Goal: Task Accomplishment & Management: Use online tool/utility

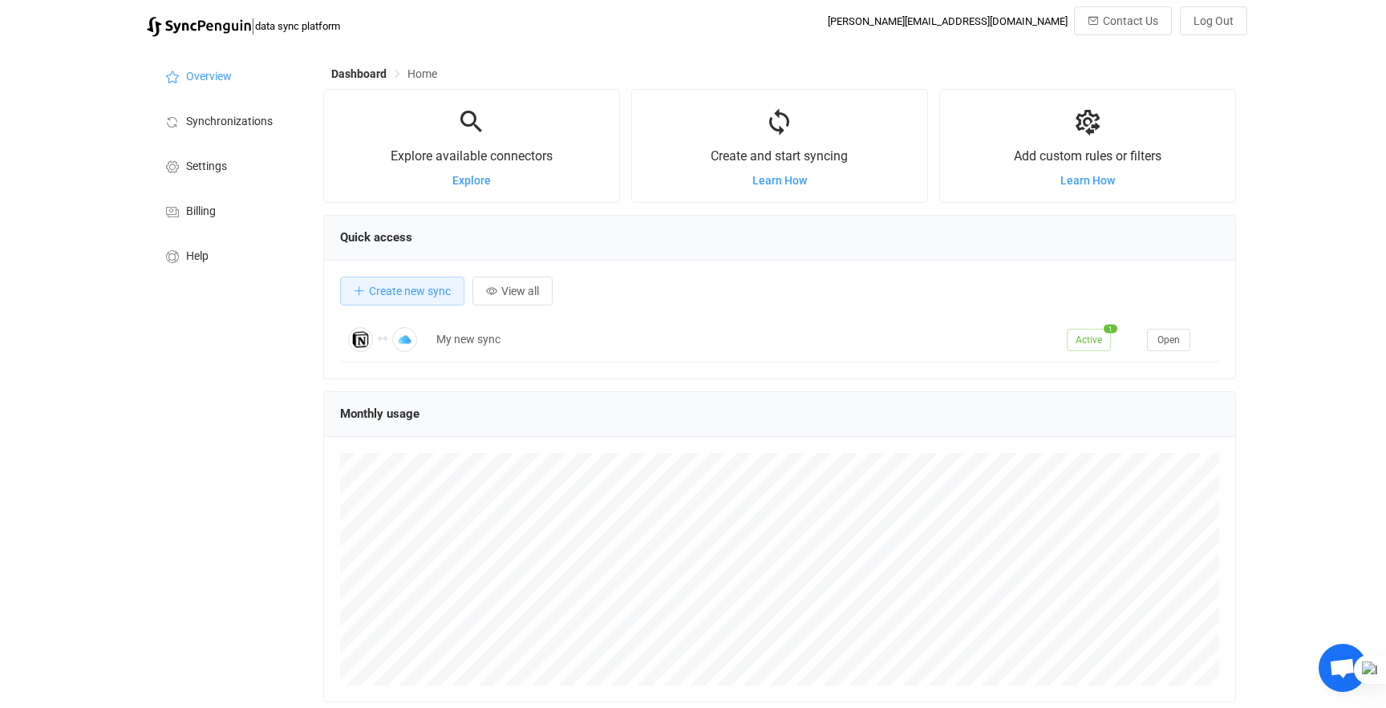
scroll to position [311, 914]
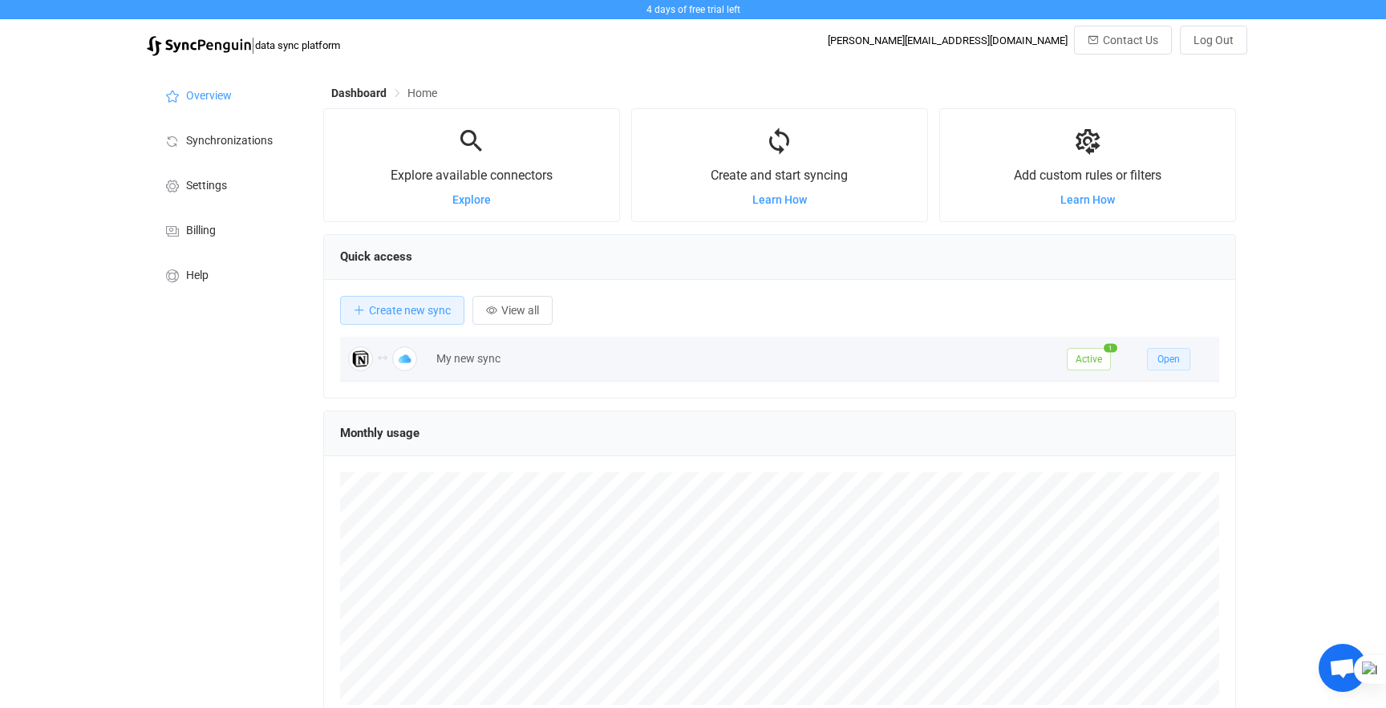
click at [1177, 363] on span "Open" at bounding box center [1169, 359] width 22 height 11
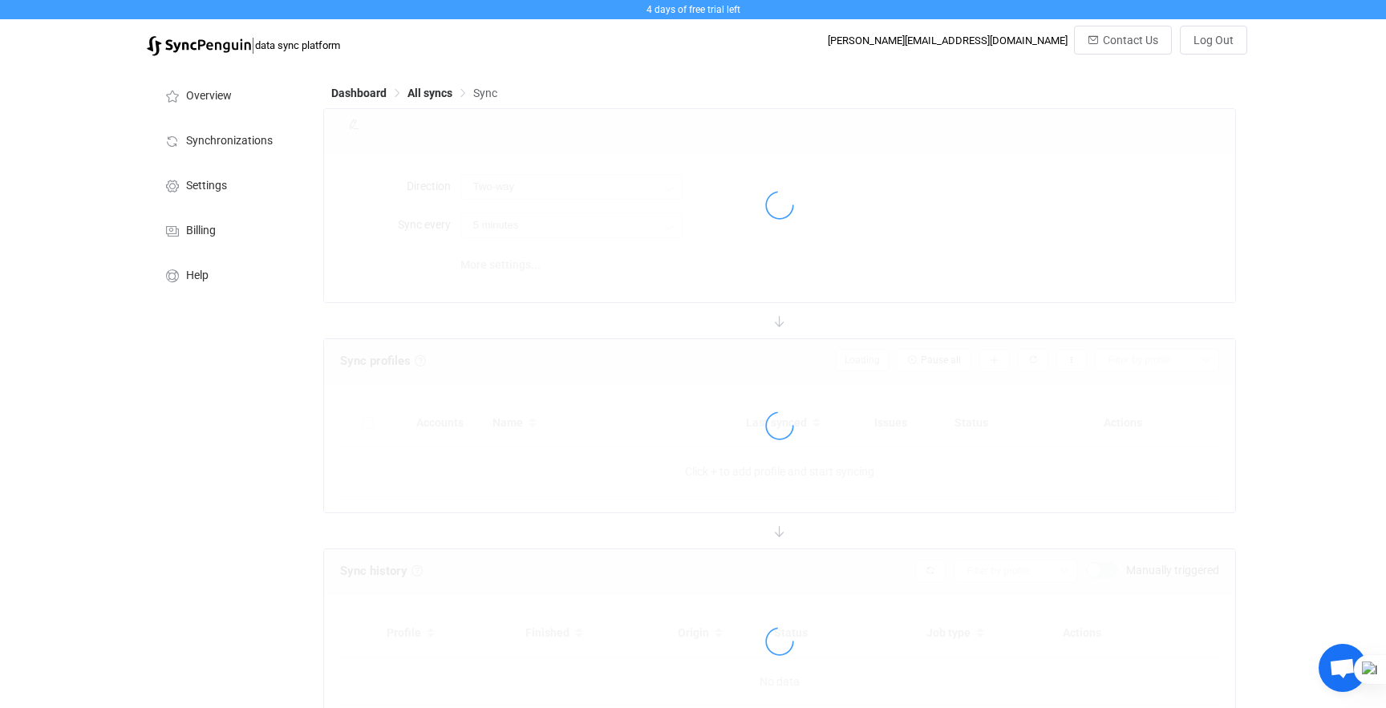
type input "10 minutes"
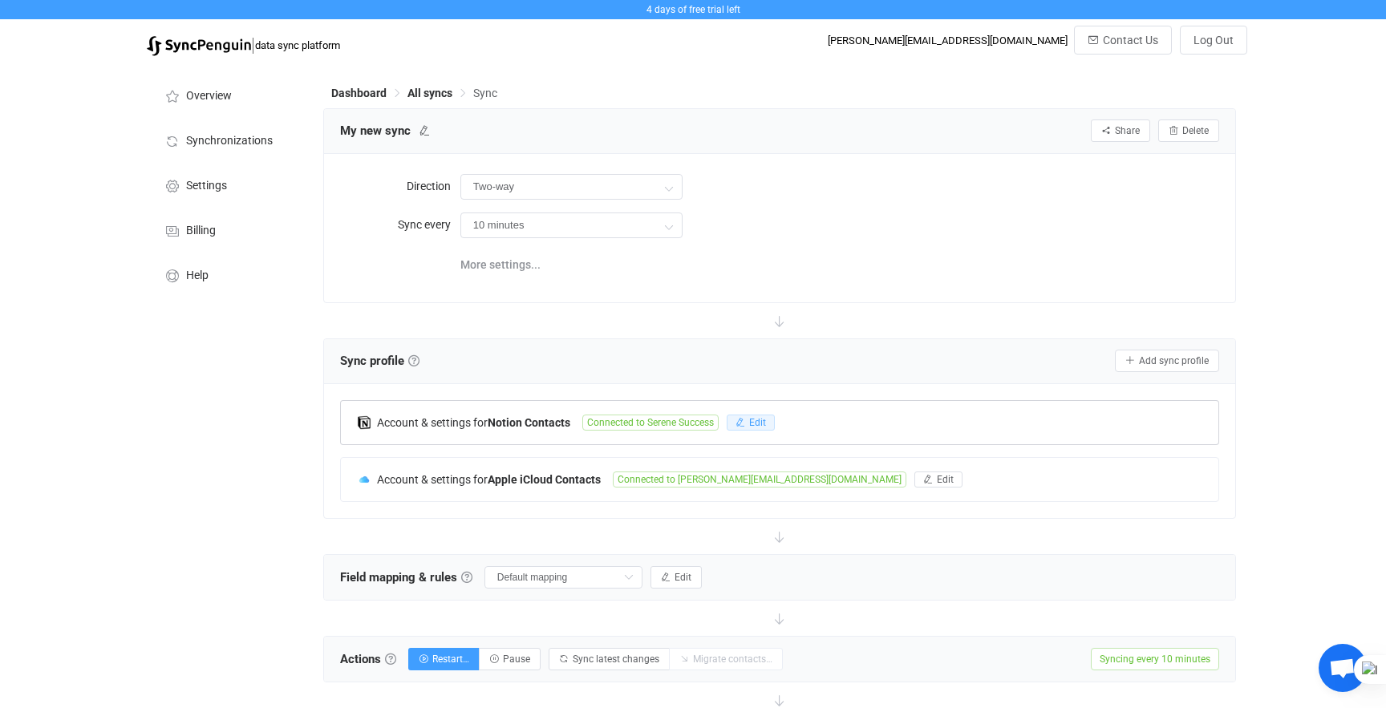
click at [745, 423] on icon "button" at bounding box center [741, 423] width 10 height 10
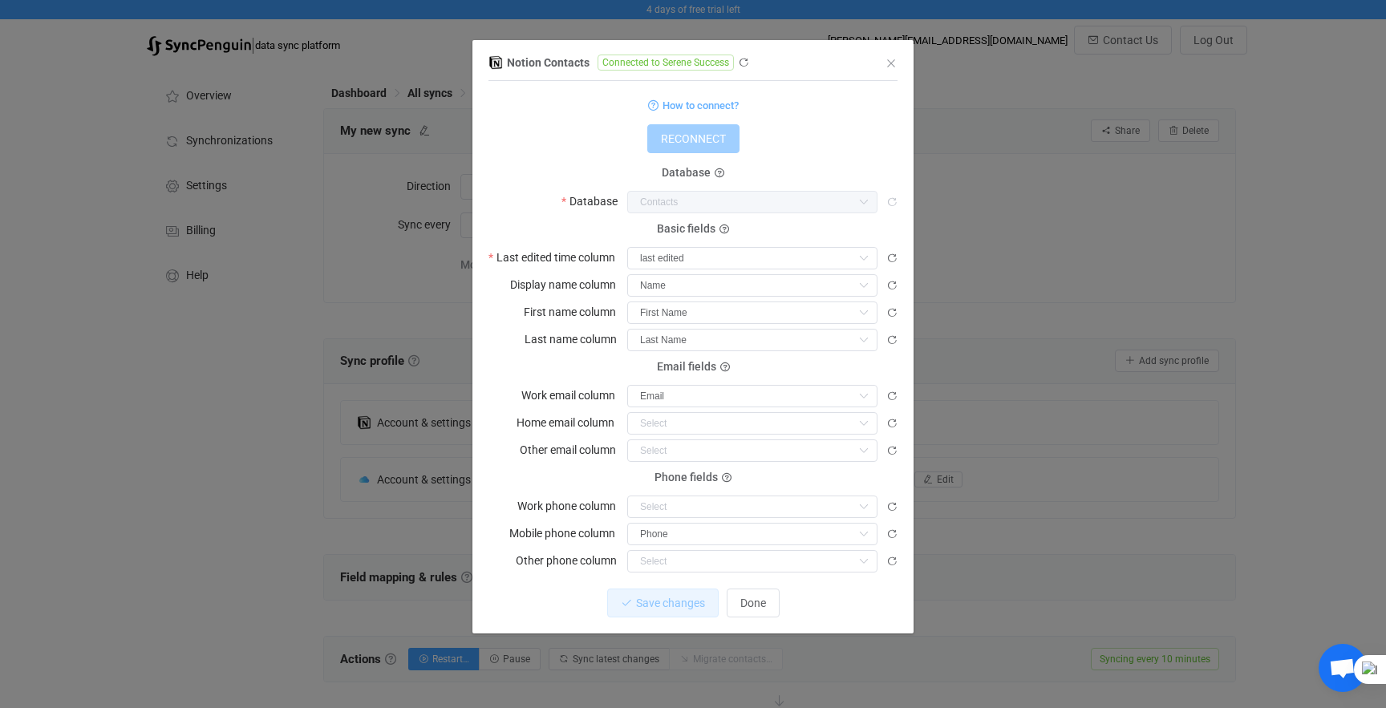
click at [859, 203] on icon "dialog" at bounding box center [864, 202] width 20 height 22
click at [855, 202] on icon "dialog" at bounding box center [864, 202] width 20 height 22
click at [856, 203] on icon "dialog" at bounding box center [864, 202] width 20 height 22
click at [696, 107] on span "How to connect?" at bounding box center [701, 105] width 76 height 18
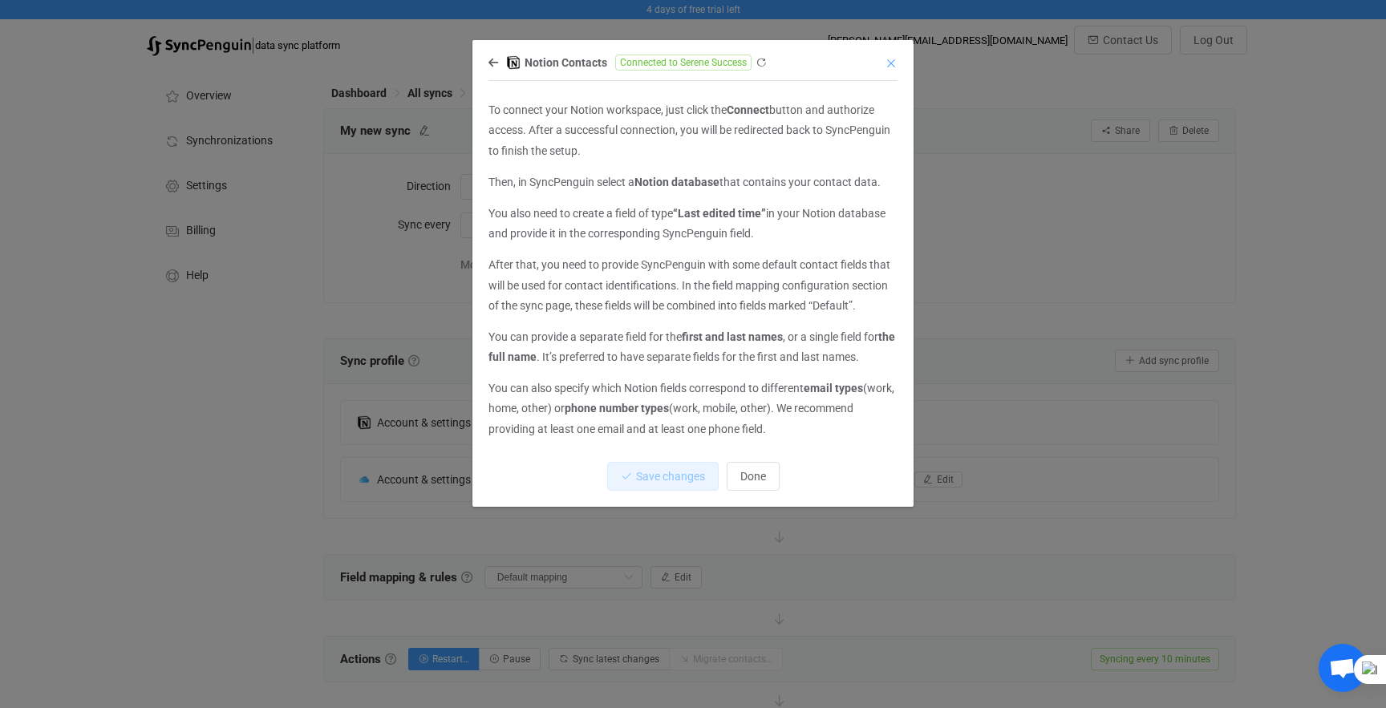
click at [897, 63] on icon "Close" at bounding box center [891, 63] width 13 height 13
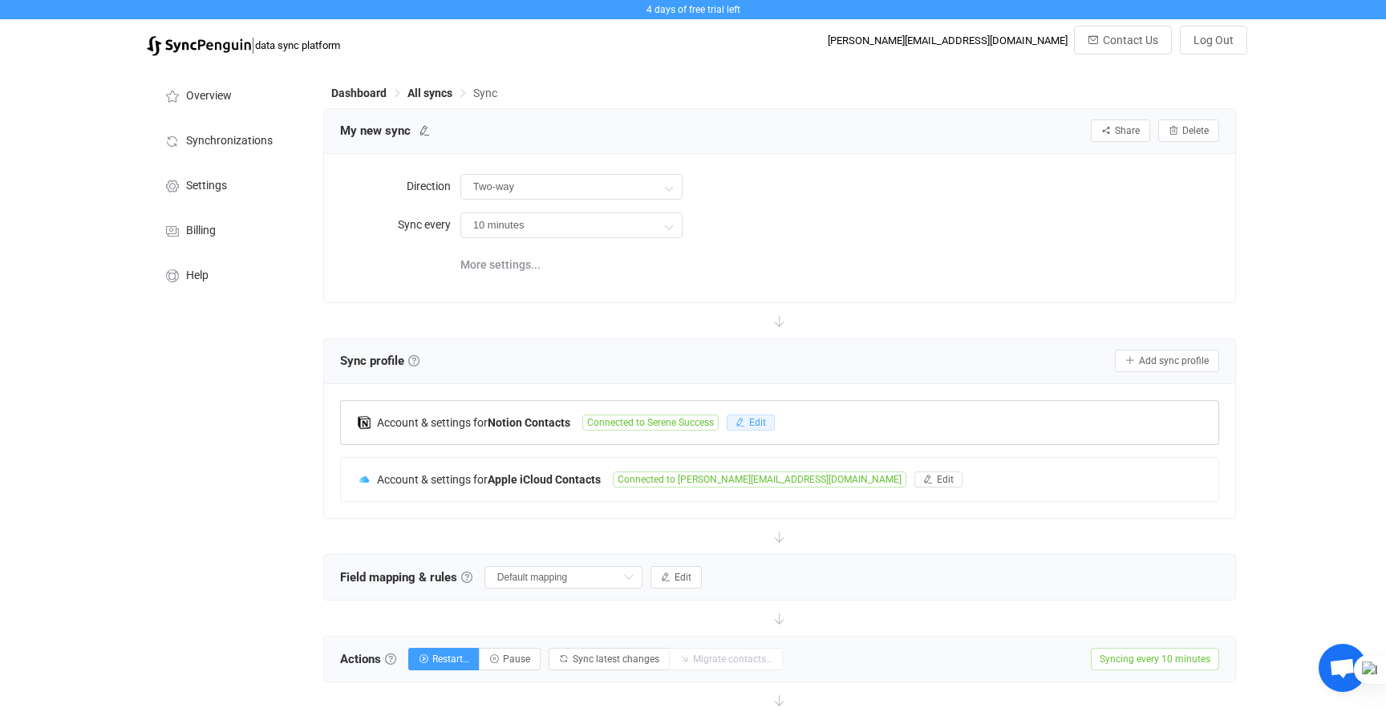
click at [763, 424] on span "Edit" at bounding box center [757, 422] width 17 height 11
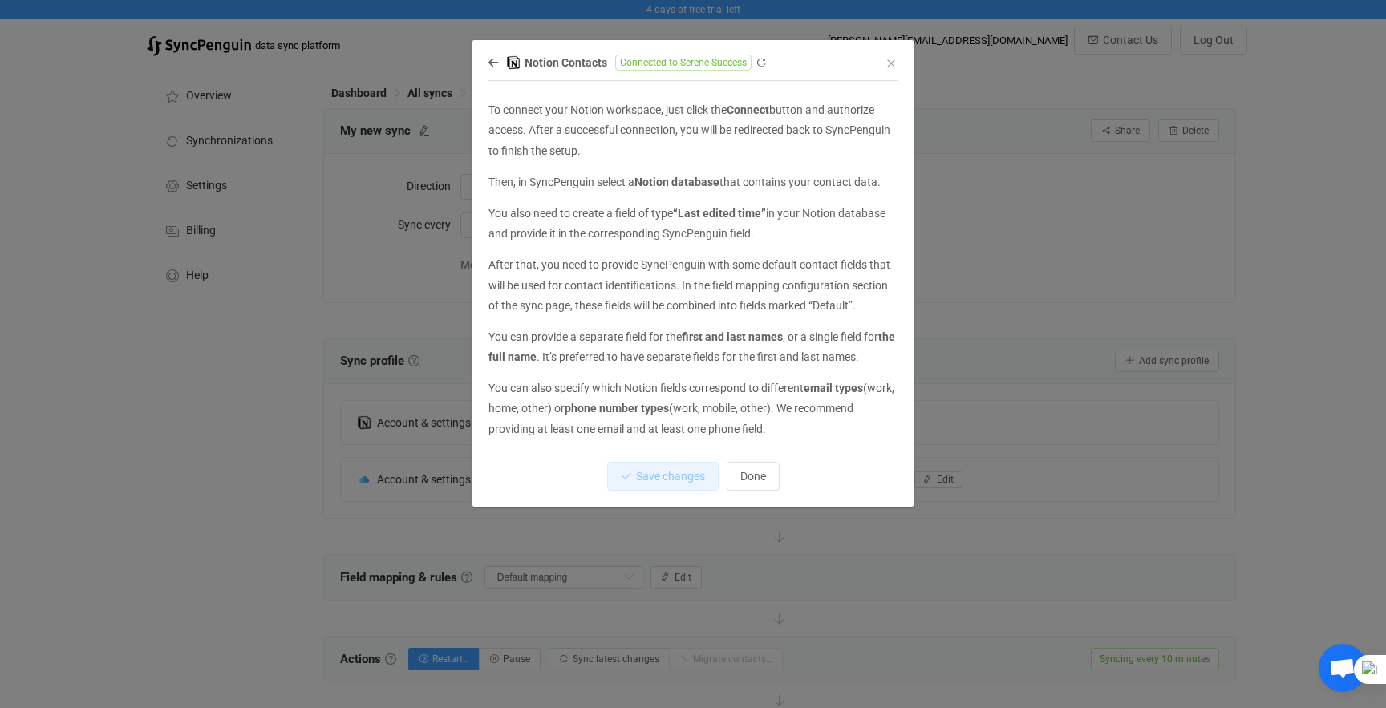
scroll to position [1, 0]
click at [497, 63] on icon "dialog" at bounding box center [494, 62] width 10 height 11
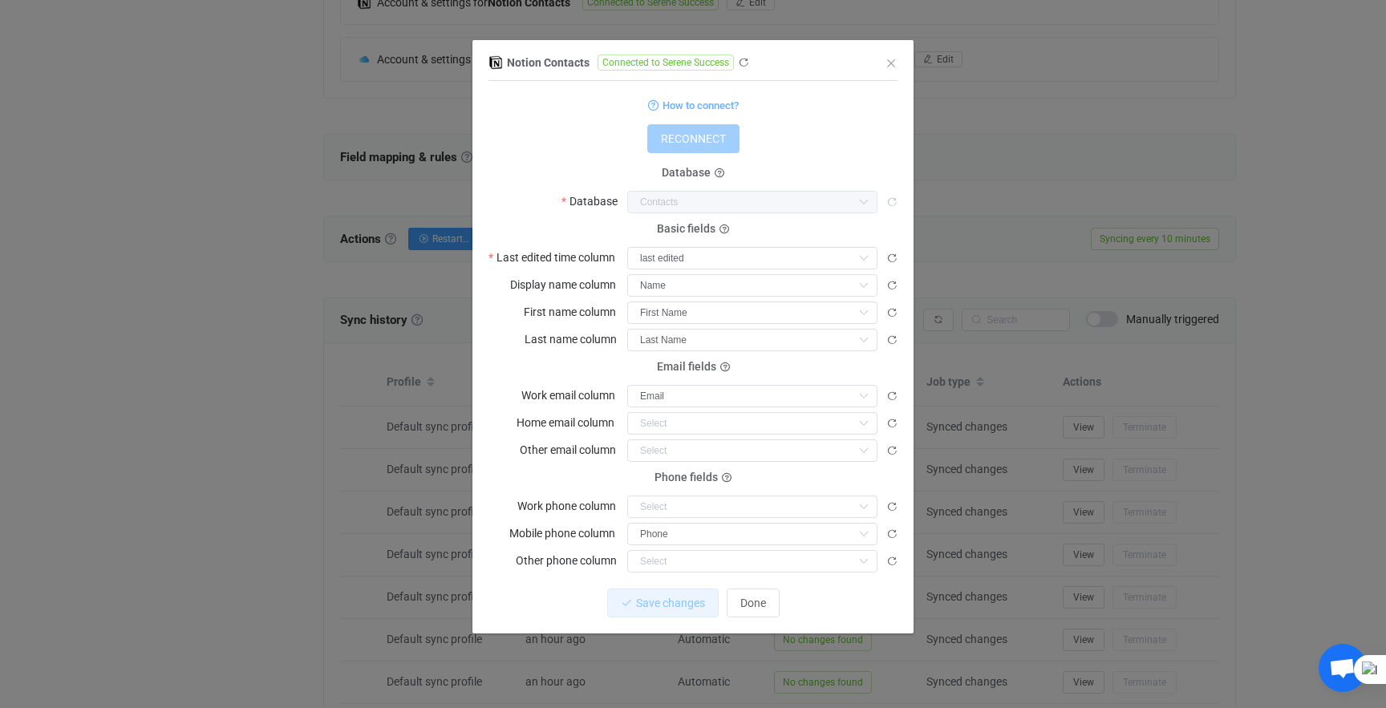
scroll to position [645, 0]
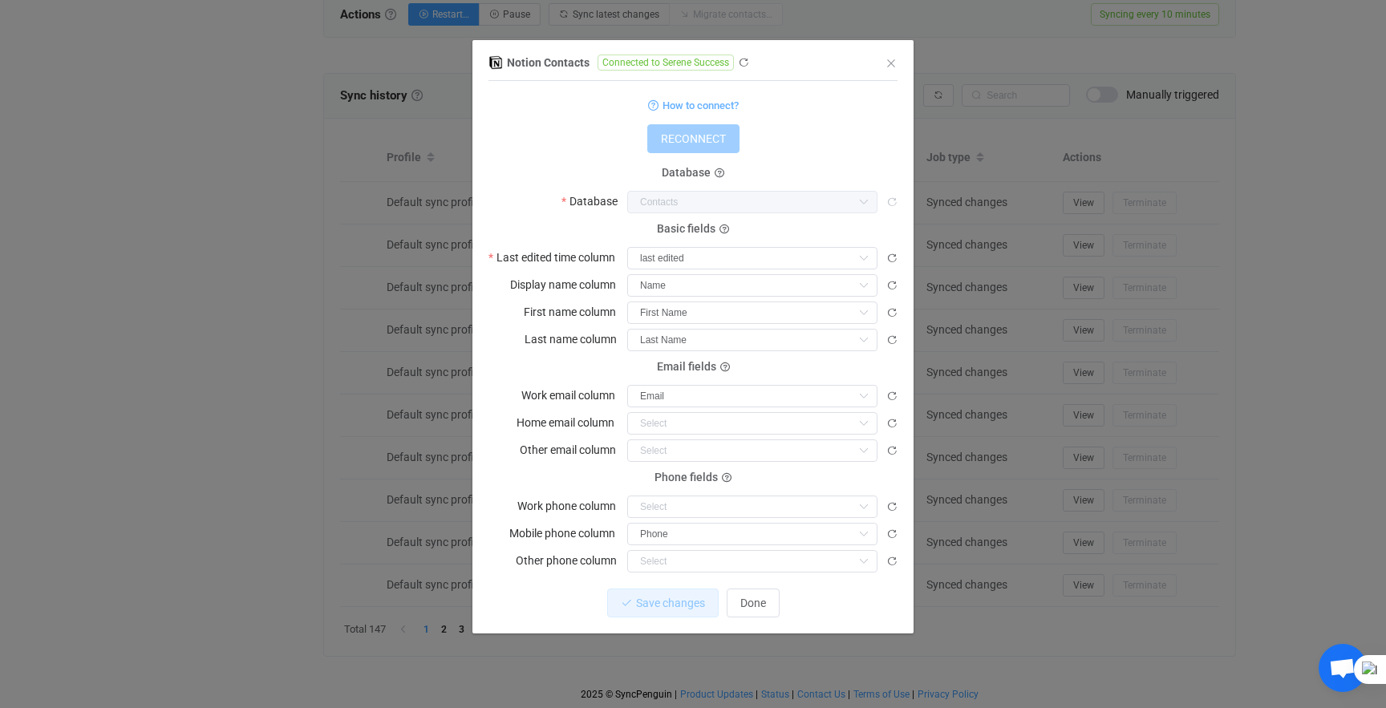
click at [1041, 179] on div "Notion Contacts Connected to Serene Success 1 { { "accessToken": "***", "worksp…" at bounding box center [693, 354] width 1386 height 708
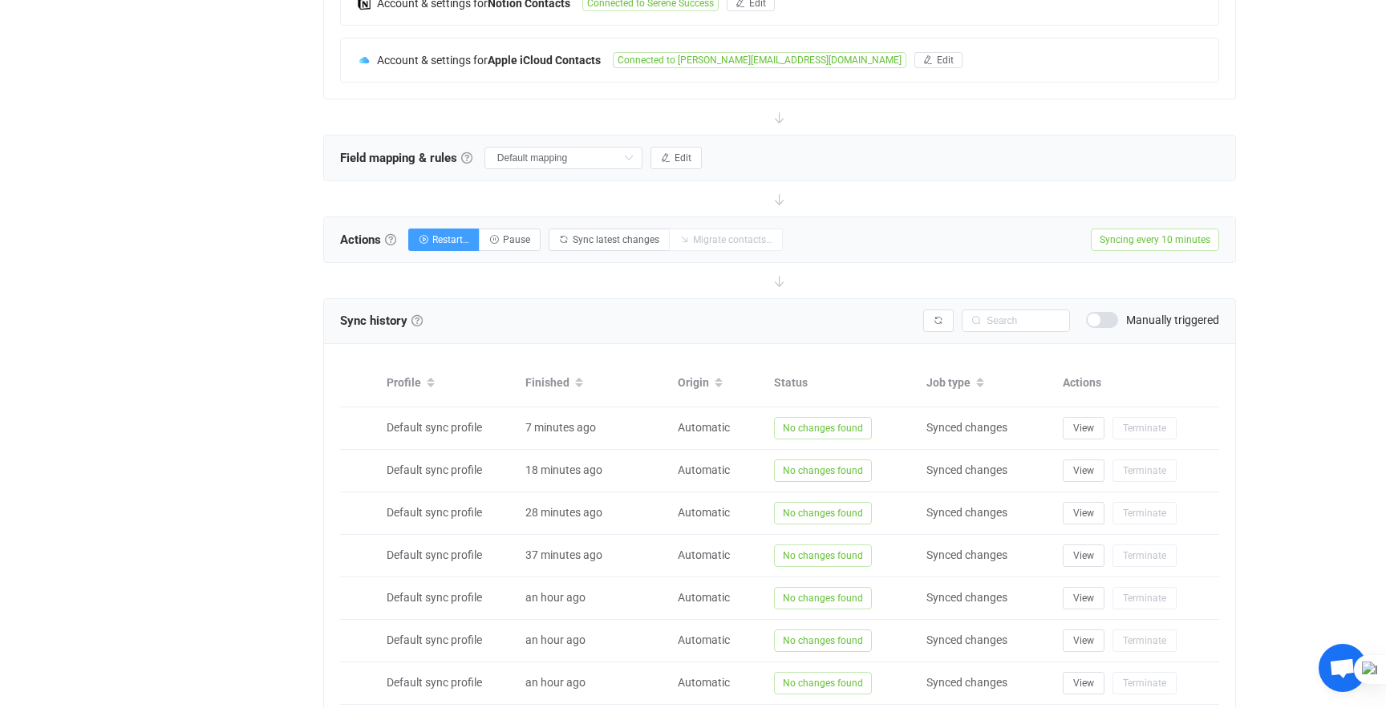
scroll to position [359, 0]
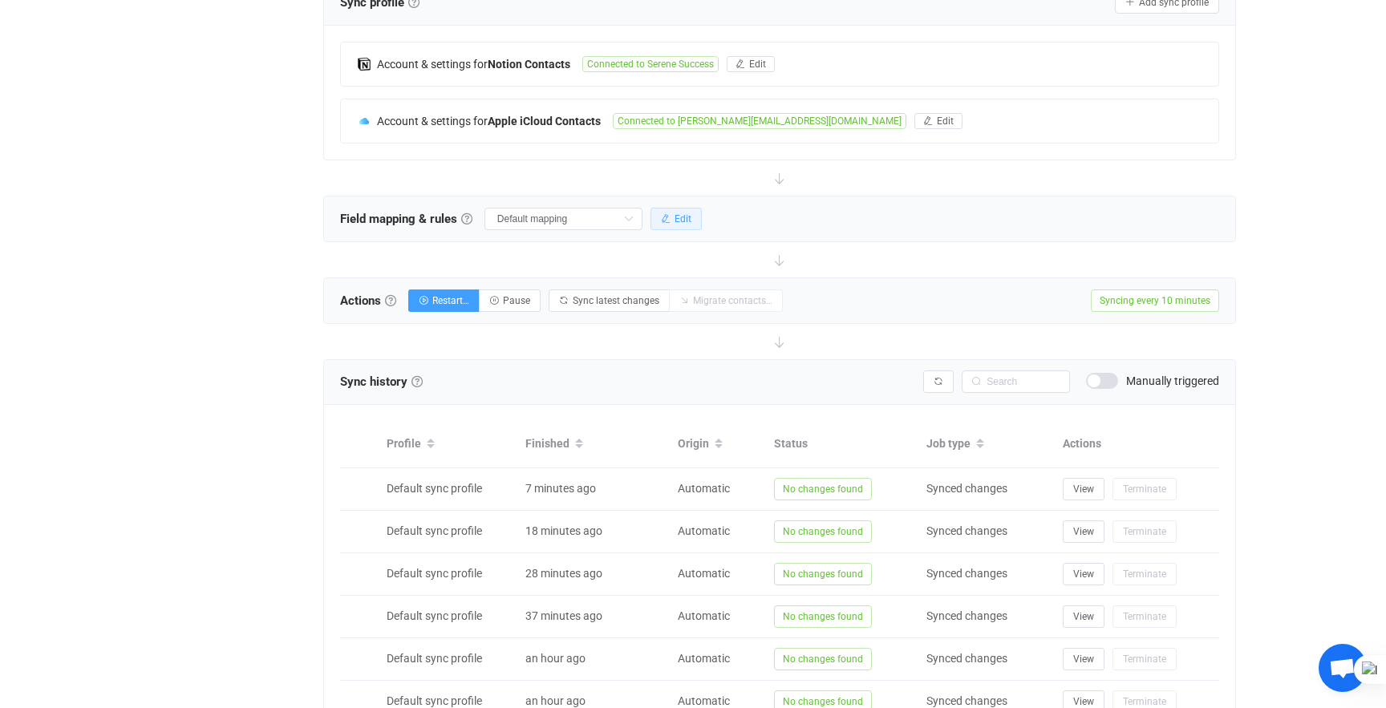
click at [675, 224] on span "Edit" at bounding box center [683, 218] width 17 height 11
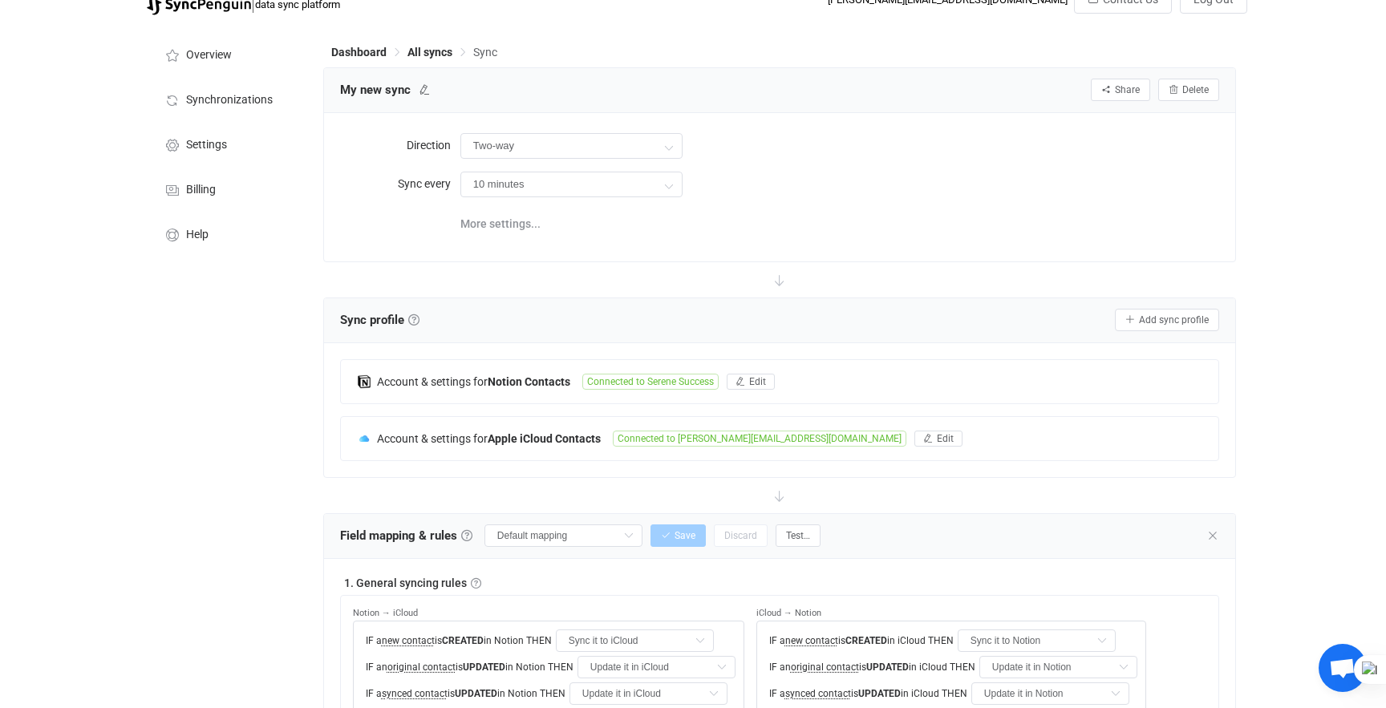
scroll to position [0, 0]
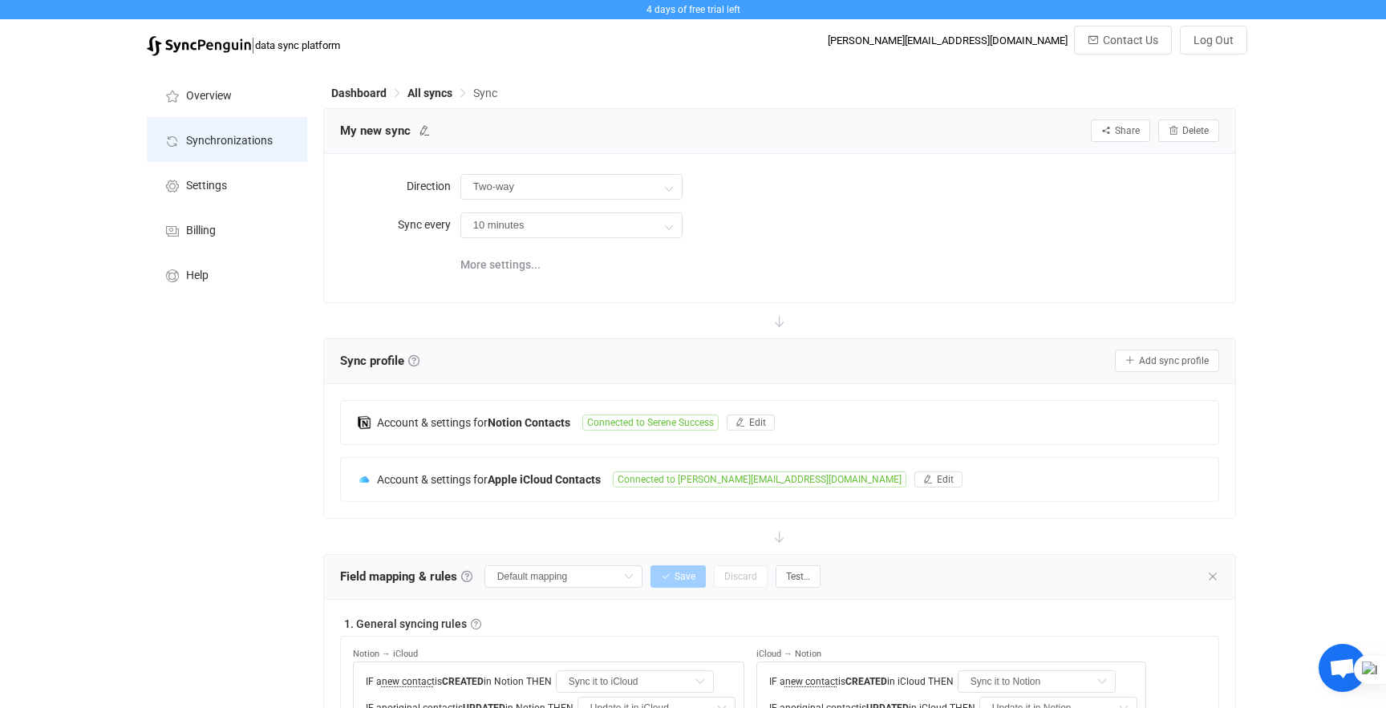
click at [205, 144] on span "Synchronizations" at bounding box center [229, 141] width 87 height 13
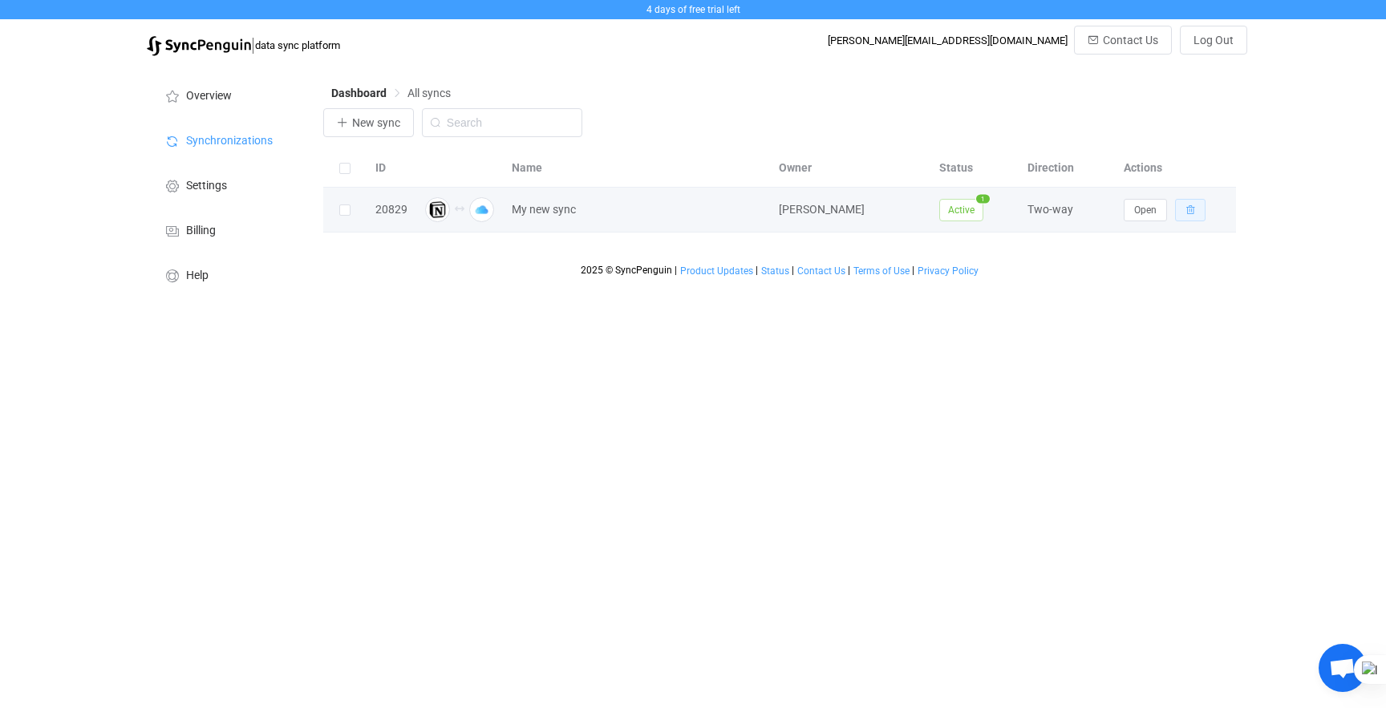
click at [1192, 213] on icon "button" at bounding box center [1191, 210] width 10 height 10
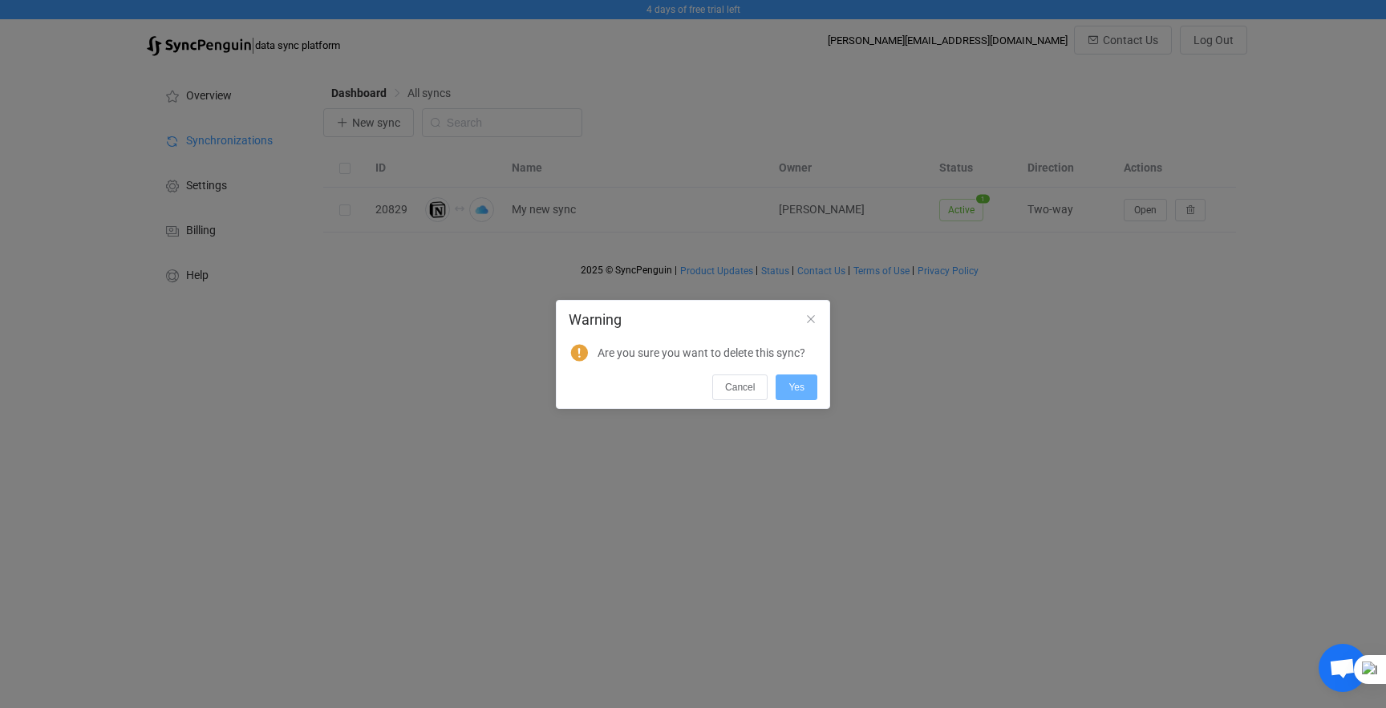
click at [781, 387] on button "Yes" at bounding box center [797, 388] width 42 height 26
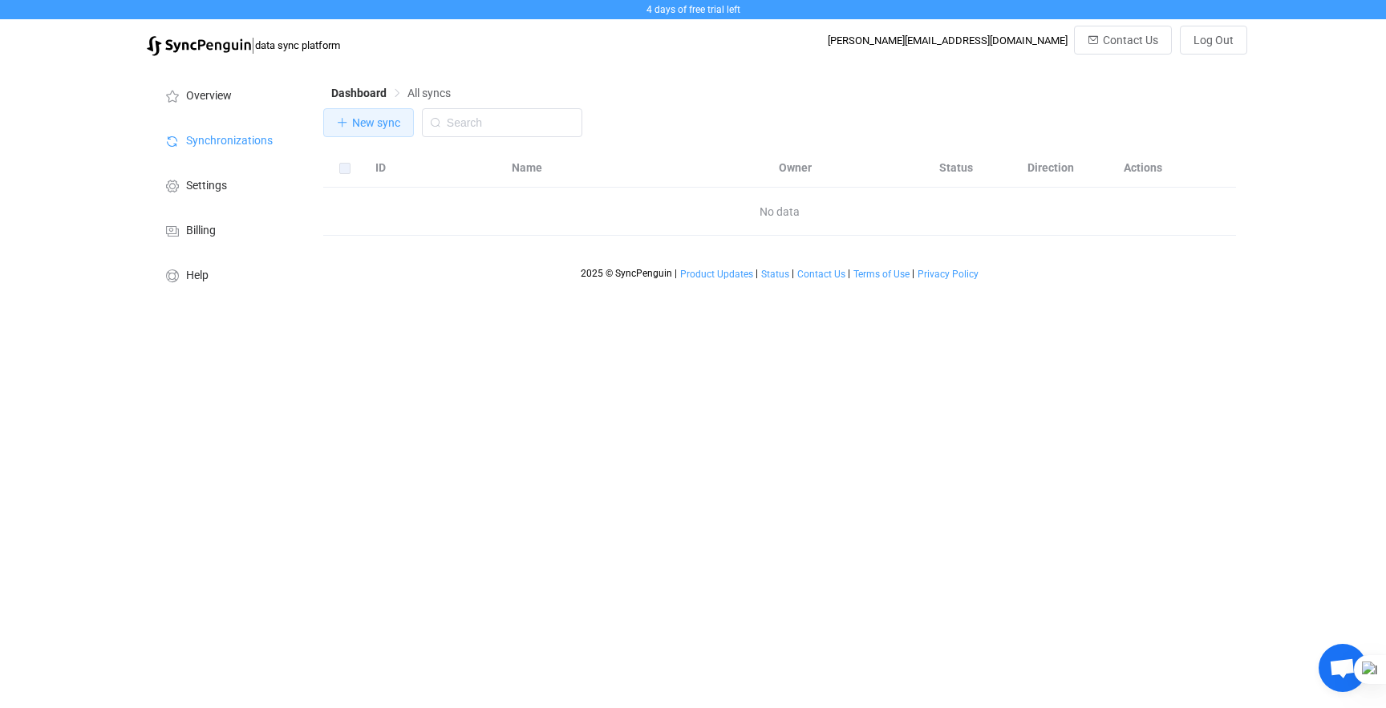
click at [393, 131] on button "New sync" at bounding box center [368, 122] width 91 height 29
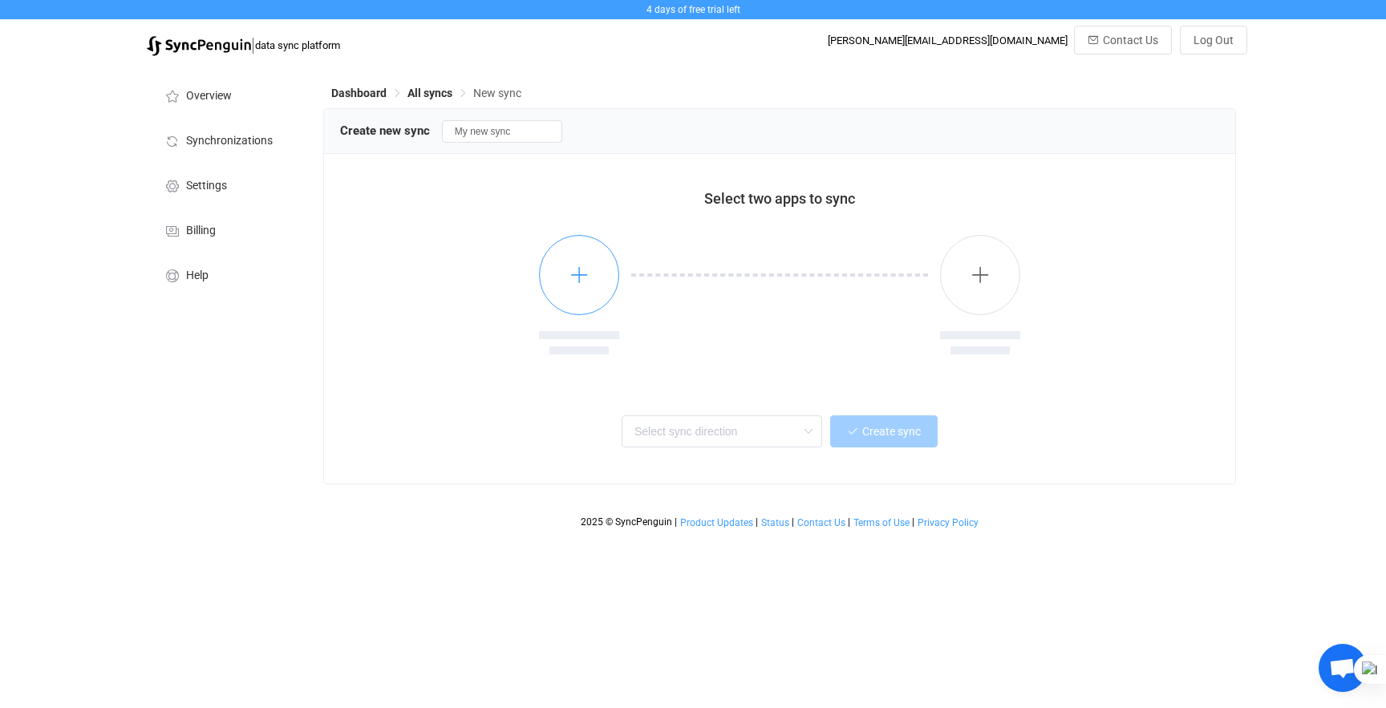
click at [586, 267] on icon "button" at bounding box center [580, 275] width 20 height 20
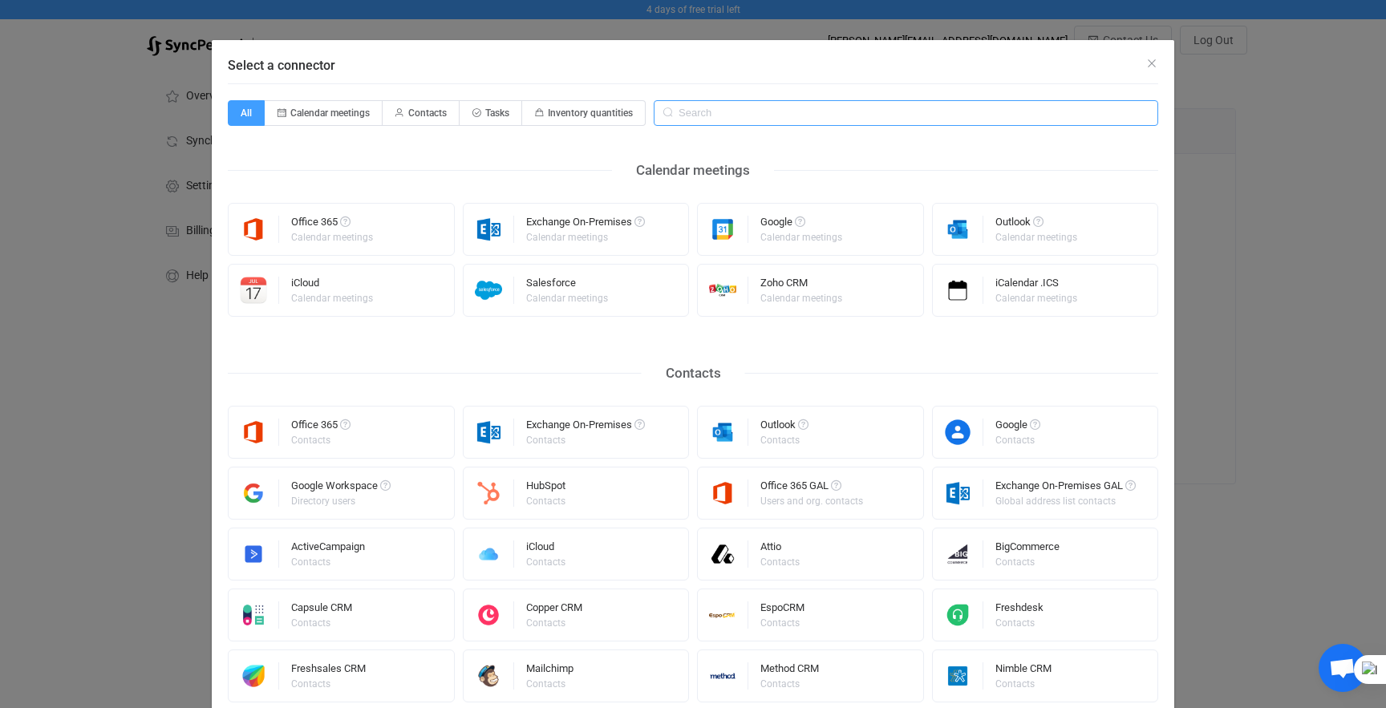
click at [769, 116] on input "Select a connector" at bounding box center [906, 113] width 505 height 26
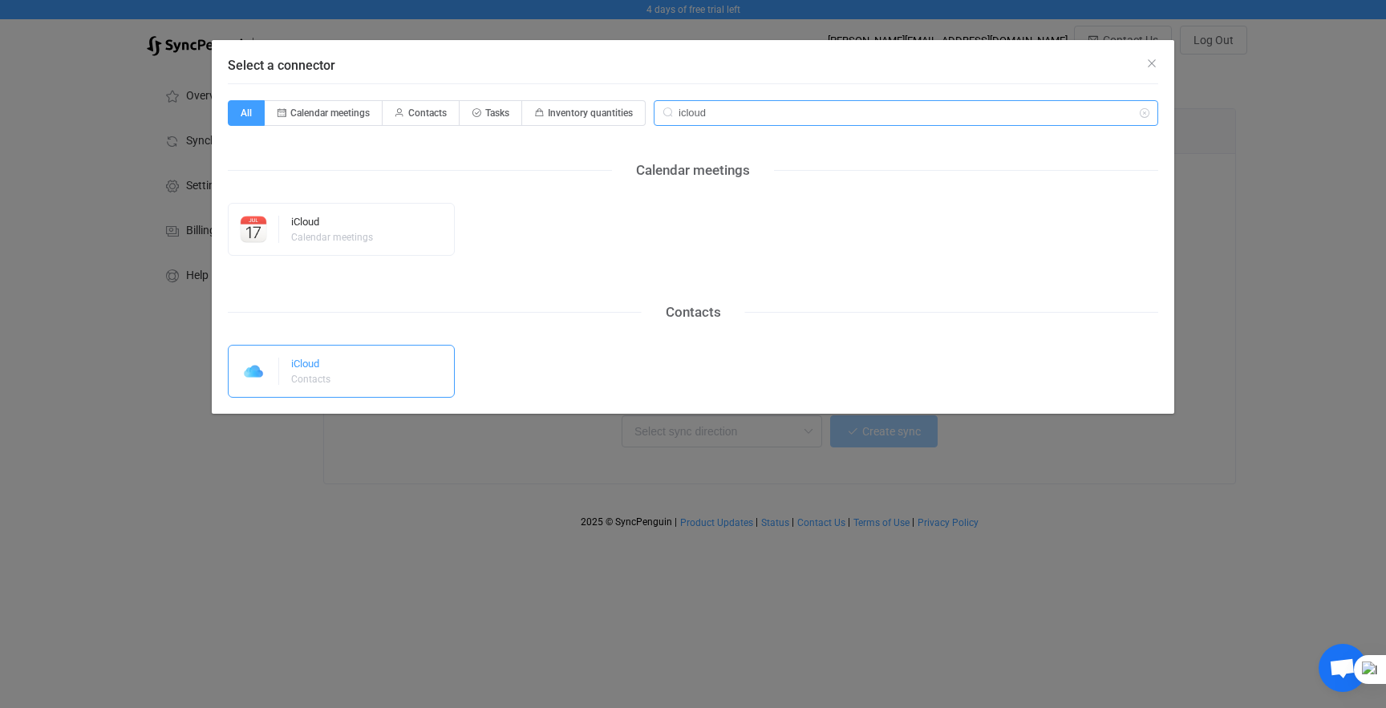
type input "icloud"
click at [378, 354] on div "iCloud Contacts" at bounding box center [341, 371] width 227 height 53
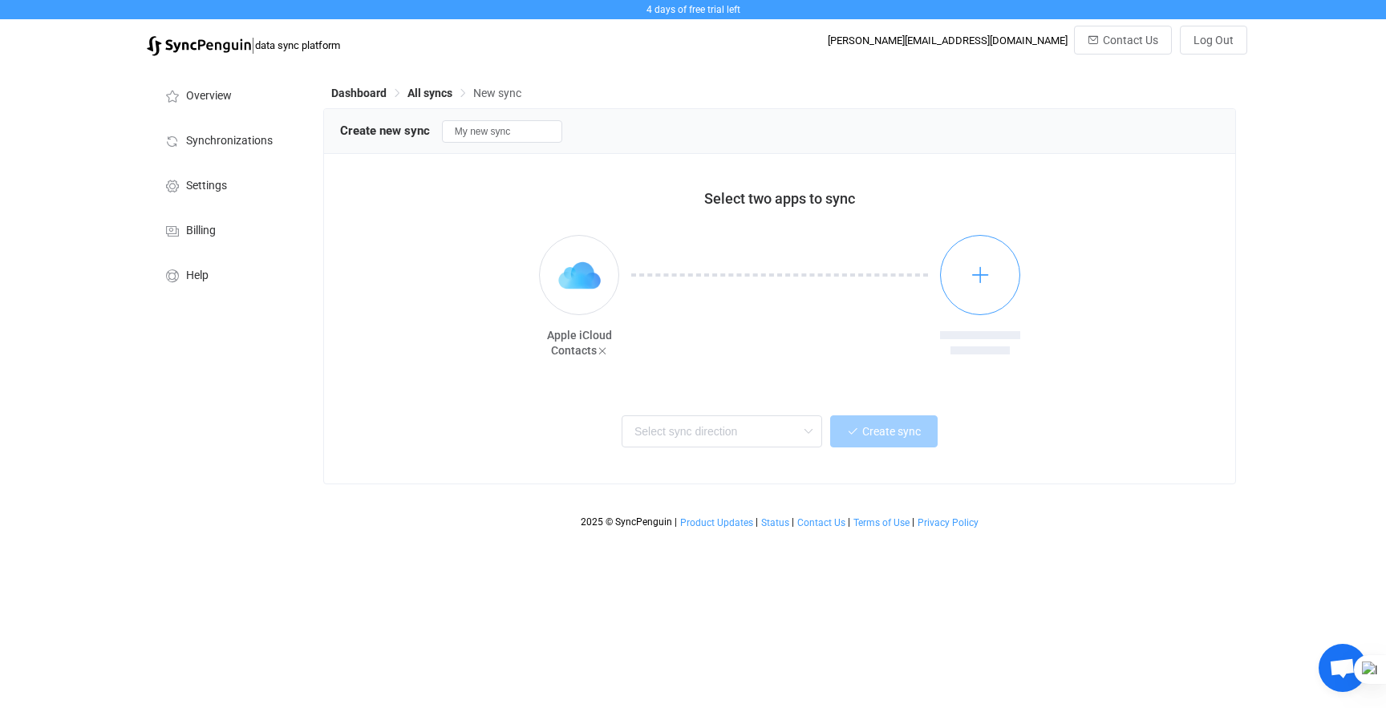
click at [967, 277] on button "button" at bounding box center [980, 275] width 80 height 80
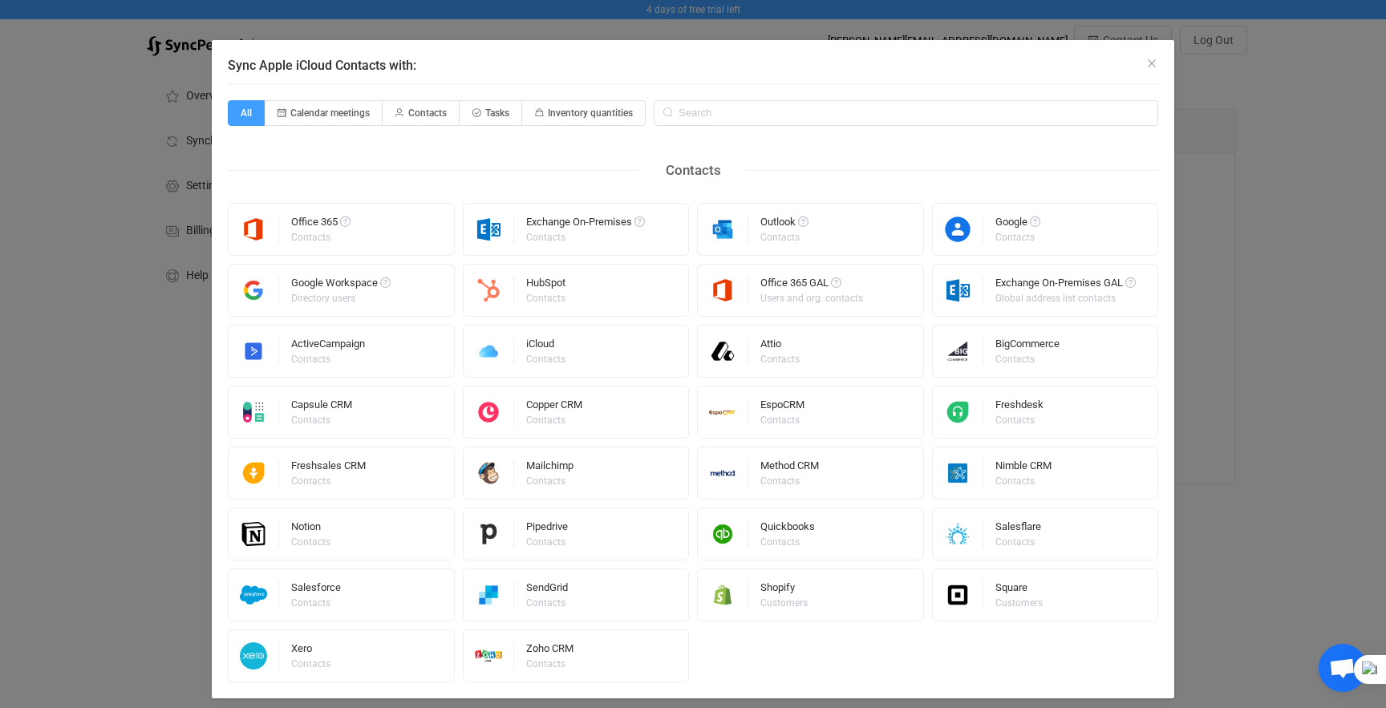
click at [672, 111] on icon "Sync Apple iCloud Contacts with:" at bounding box center [668, 113] width 20 height 26
click at [721, 110] on input "Sync Apple iCloud Contacts with:" at bounding box center [906, 113] width 505 height 26
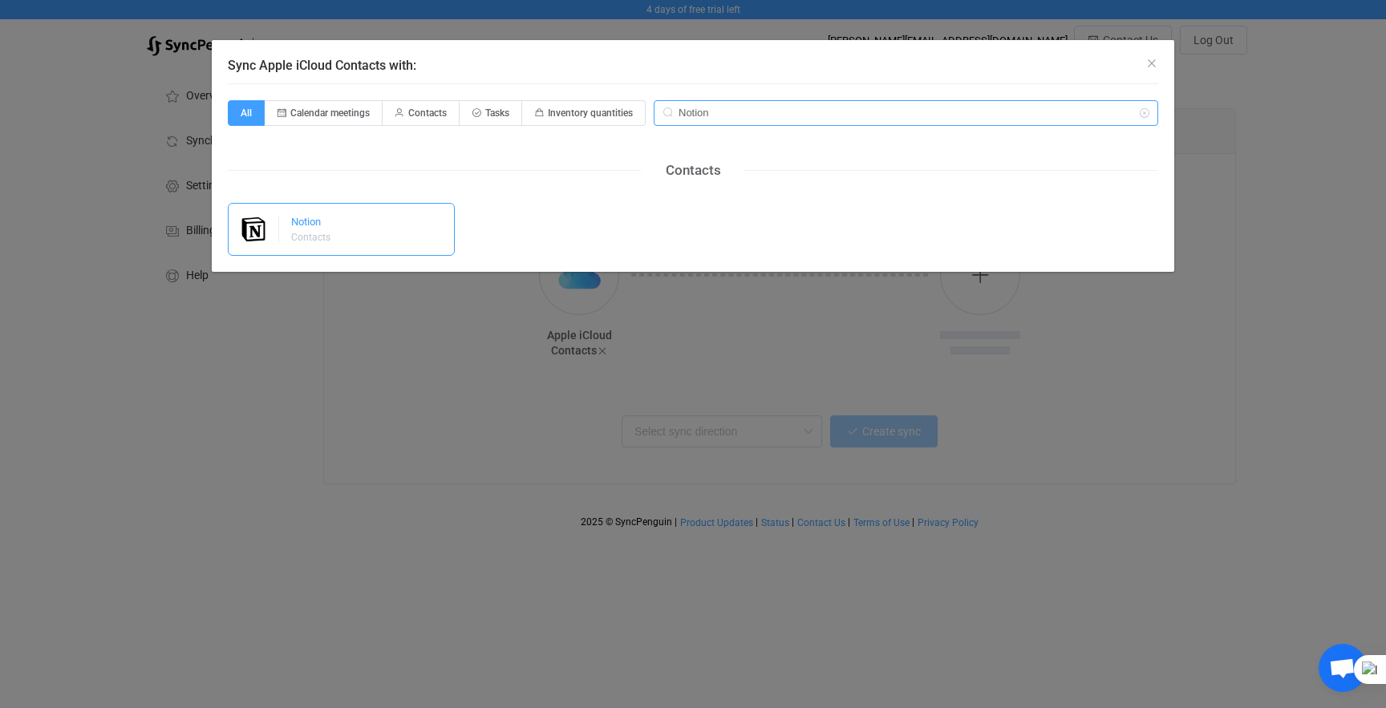
type input "Notion"
click at [299, 234] on div "Contacts" at bounding box center [310, 238] width 39 height 10
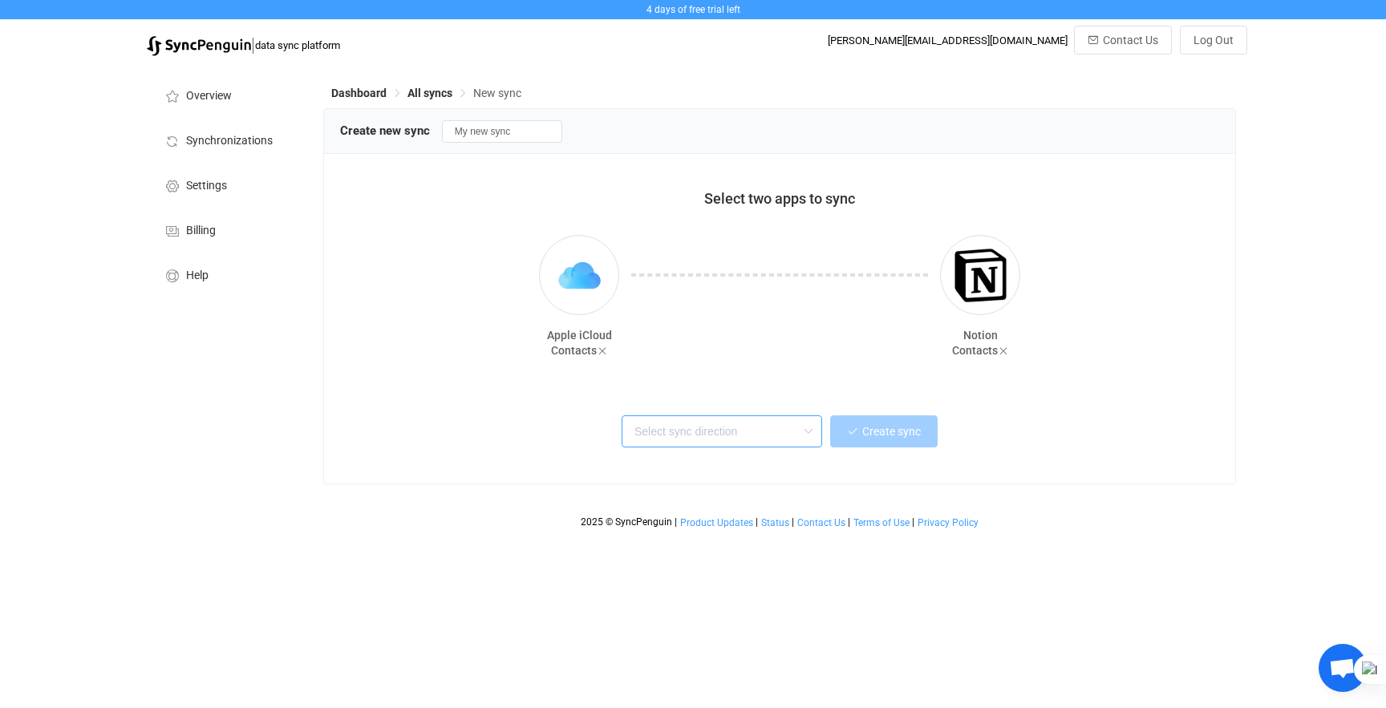
click at [779, 440] on input "text" at bounding box center [722, 432] width 201 height 32
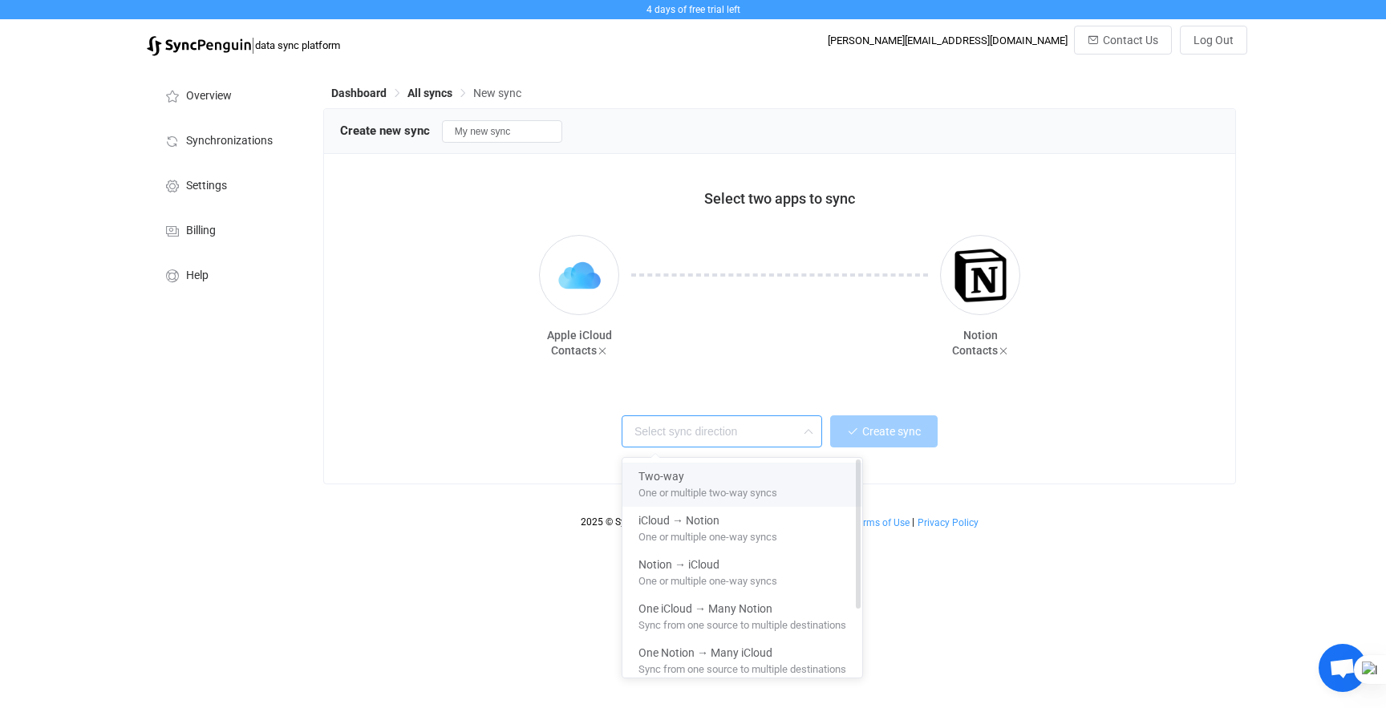
click at [773, 472] on div "Two-way" at bounding box center [743, 474] width 208 height 22
type input "Two-way"
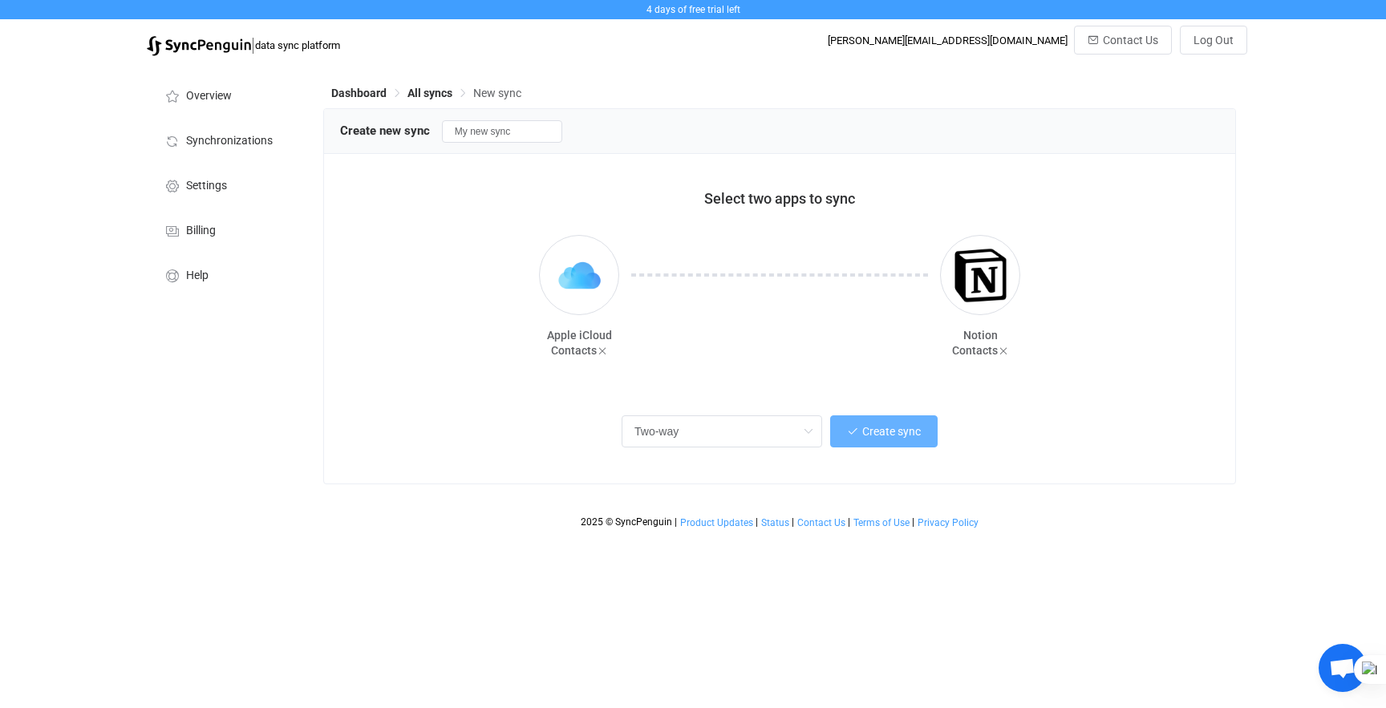
click at [883, 440] on button "Create sync" at bounding box center [884, 432] width 108 height 32
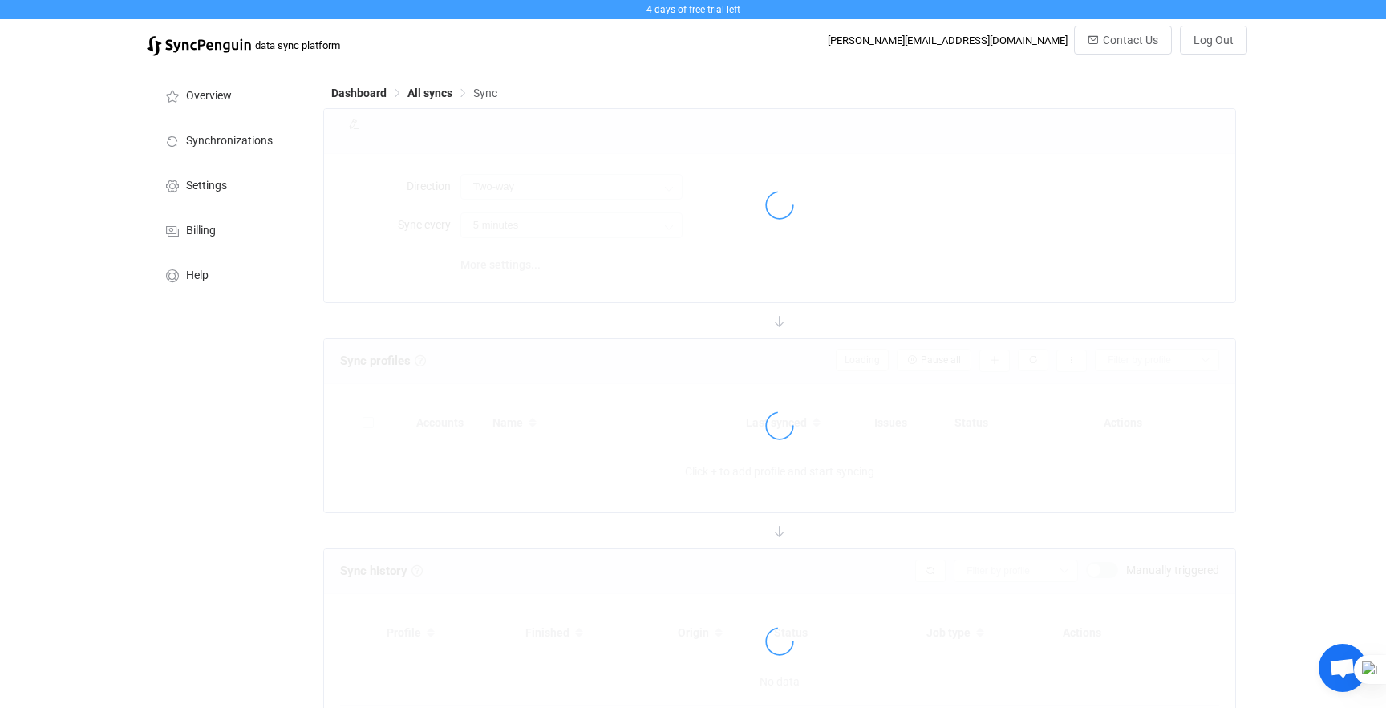
type input "10 minutes"
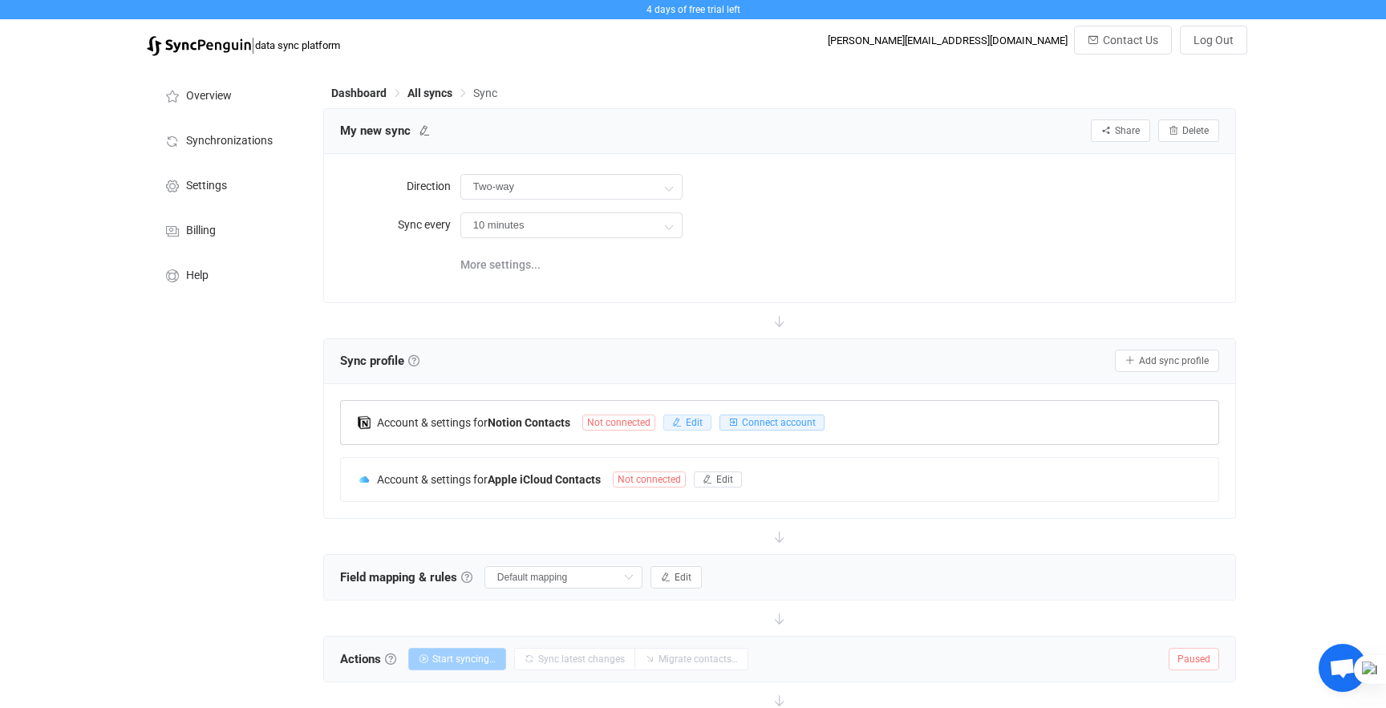
click at [687, 423] on span "Edit" at bounding box center [694, 422] width 17 height 11
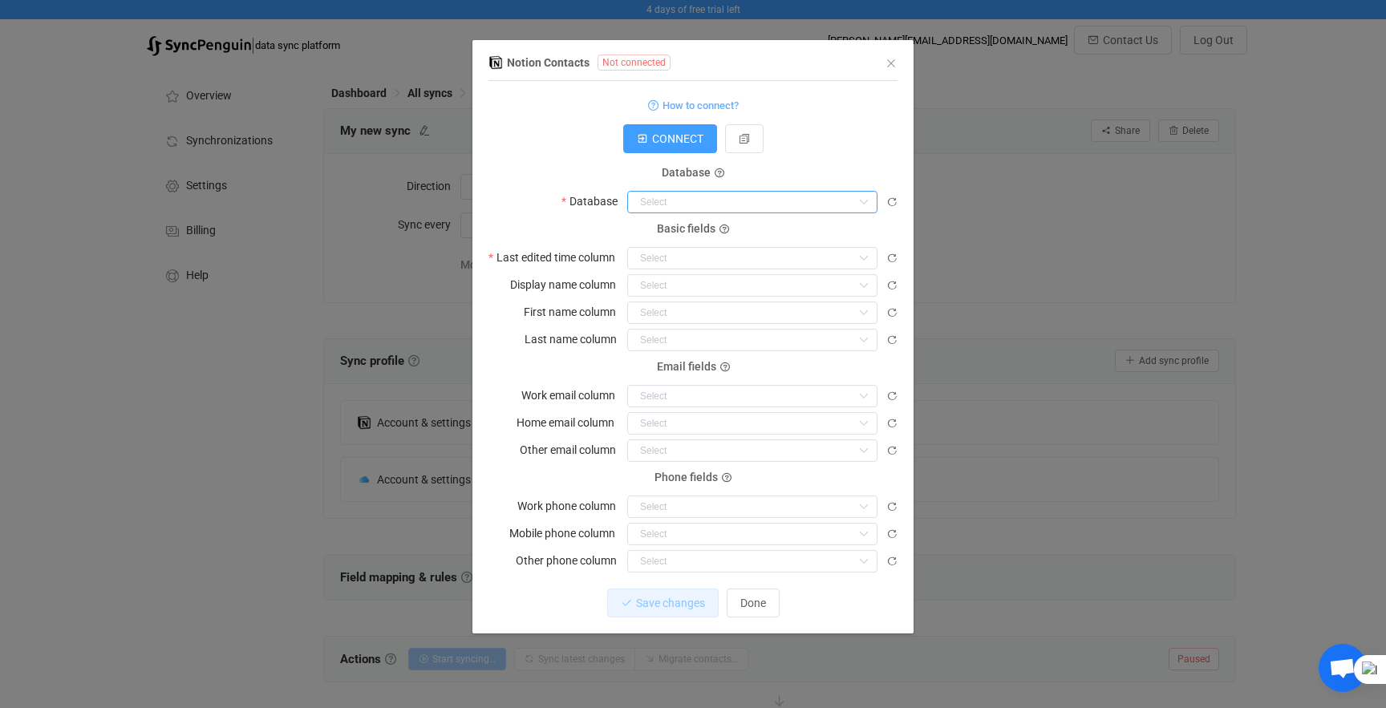
click at [688, 197] on input "dialog" at bounding box center [752, 202] width 250 height 22
click at [688, 201] on input "dialog" at bounding box center [752, 202] width 250 height 22
type input "Contacts"
click at [841, 198] on input "Contacts" at bounding box center [752, 202] width 250 height 22
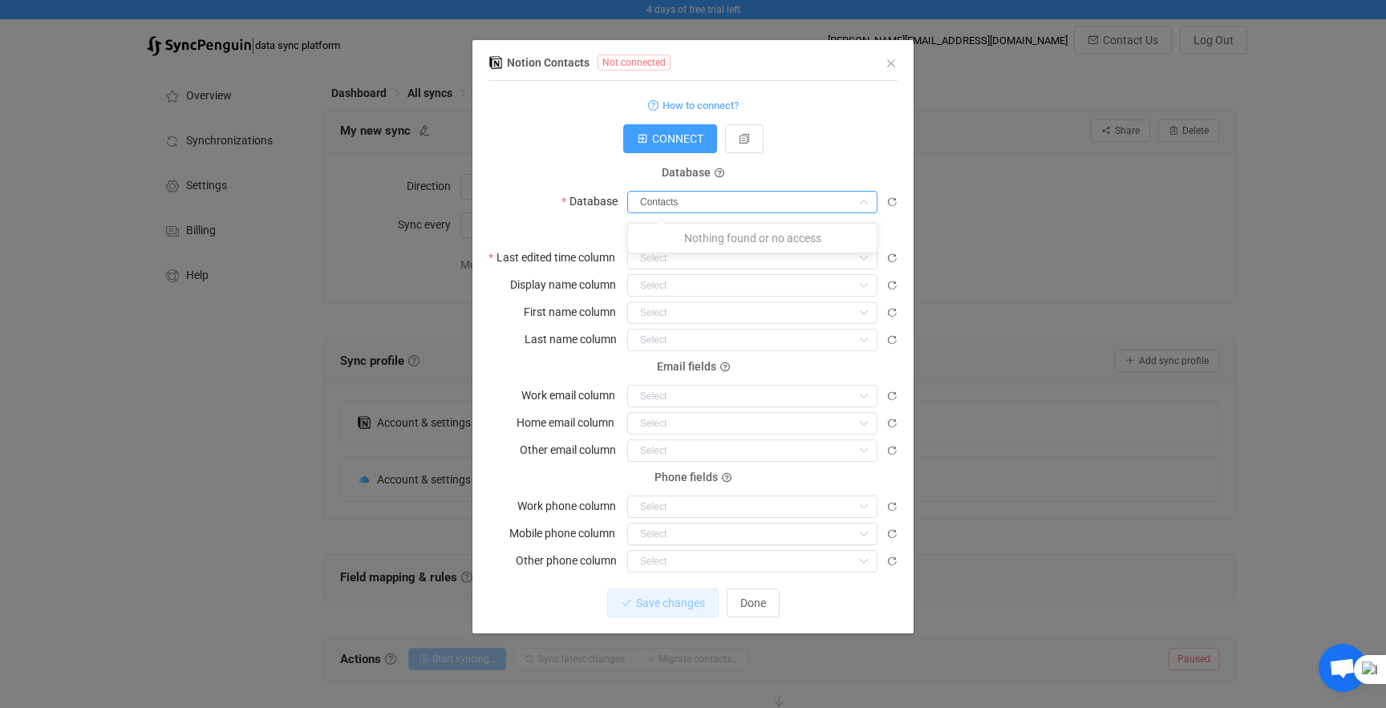
click at [648, 197] on input "Contacts" at bounding box center [752, 202] width 250 height 22
click at [648, 198] on input "dialog" at bounding box center [752, 202] width 250 height 22
type input "Conta"
click at [1089, 461] on div "Notion Contacts Not connected 1 Standard output: { '$sp_error_message': 'Please…" at bounding box center [693, 354] width 1386 height 708
